Goal: Check status: Check status

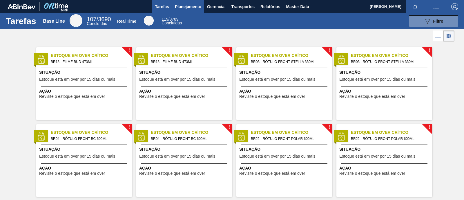
click at [187, 6] on span "Planejamento" at bounding box center [188, 6] width 26 height 7
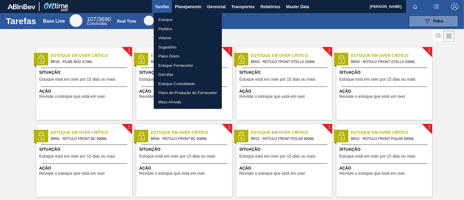
click at [174, 20] on li "Estoque" at bounding box center [188, 19] width 68 height 9
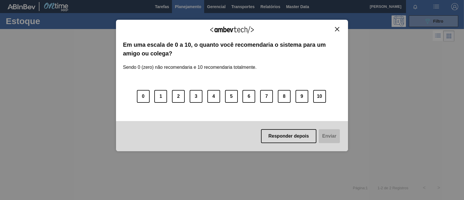
click at [337, 25] on div "Agradecemos seu feedback! Em uma escala de 0 a 10, o quanto você recomendaria o…" at bounding box center [232, 86] width 232 height 132
click at [337, 27] on img "Close" at bounding box center [337, 29] width 4 height 4
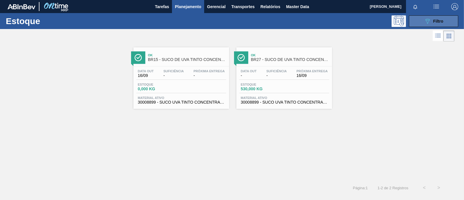
click at [436, 21] on span "Filtro" at bounding box center [439, 21] width 10 height 5
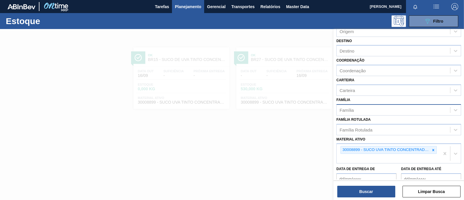
scroll to position [72, 0]
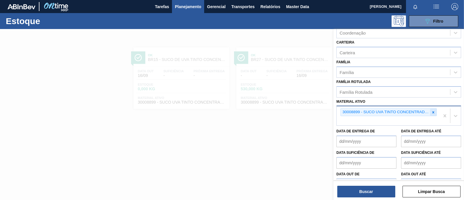
click at [434, 112] on icon at bounding box center [434, 112] width 4 height 4
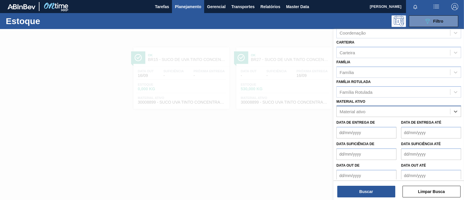
paste ativo "30018176"
type ativo "30018176"
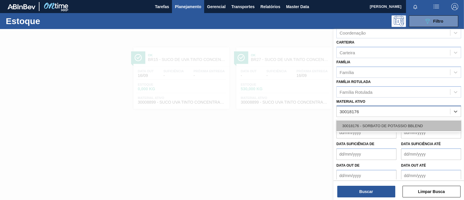
click at [379, 123] on div "30018176 - SORBATO DE POTASSIO BBLEND" at bounding box center [399, 125] width 125 height 11
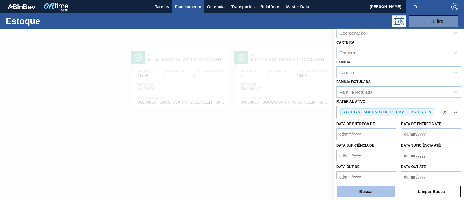
click at [371, 194] on button "Buscar" at bounding box center [367, 192] width 58 height 12
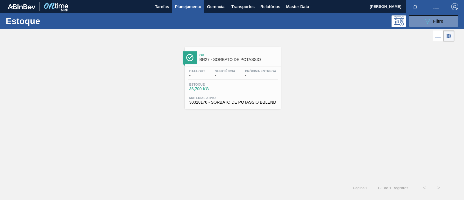
click at [227, 88] on span "36,700 KG" at bounding box center [210, 89] width 41 height 4
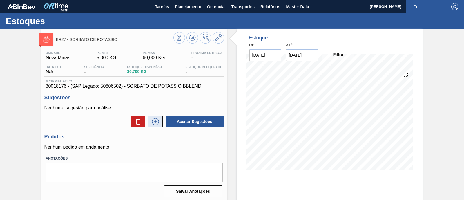
click at [156, 123] on icon at bounding box center [155, 121] width 9 height 7
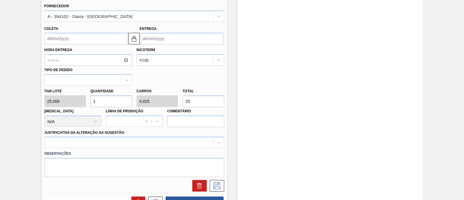
scroll to position [264, 0]
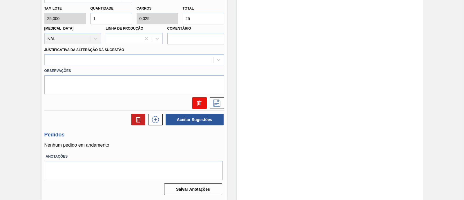
click at [200, 105] on icon at bounding box center [200, 103] width 0 height 3
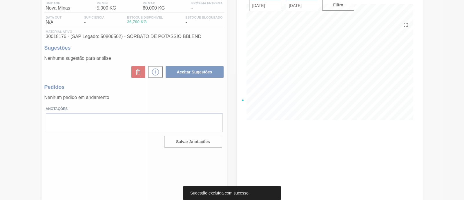
scroll to position [49, 0]
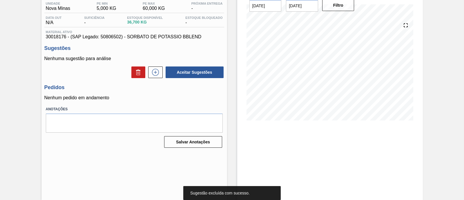
click at [180, 100] on p "Nenhum pedido em andamento" at bounding box center [134, 97] width 180 height 5
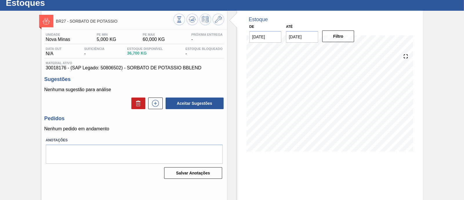
scroll to position [0, 0]
